Goal: Navigation & Orientation: Find specific page/section

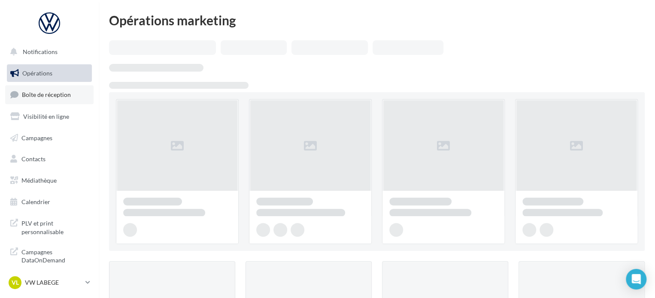
click at [57, 97] on span "Boîte de réception" at bounding box center [46, 94] width 49 height 7
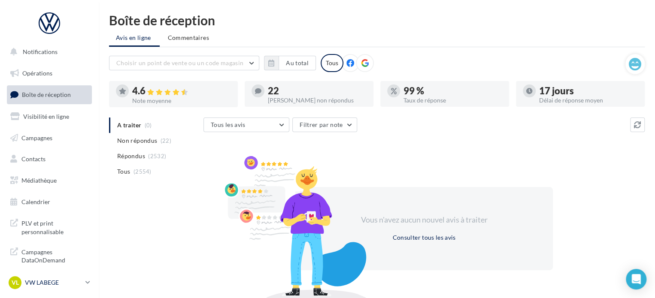
click at [45, 286] on p "VW LABEGE" at bounding box center [53, 282] width 57 height 9
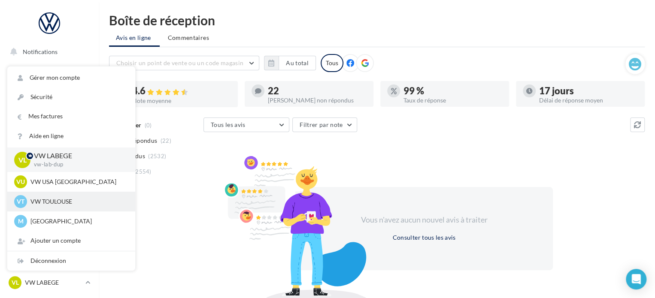
click at [55, 210] on div "VT VW TOULOUSE vw-cap-dup" at bounding box center [71, 202] width 128 height 20
click at [55, 198] on p "VW TOULOUSE" at bounding box center [77, 201] width 94 height 9
